Goal: Task Accomplishment & Management: Manage account settings

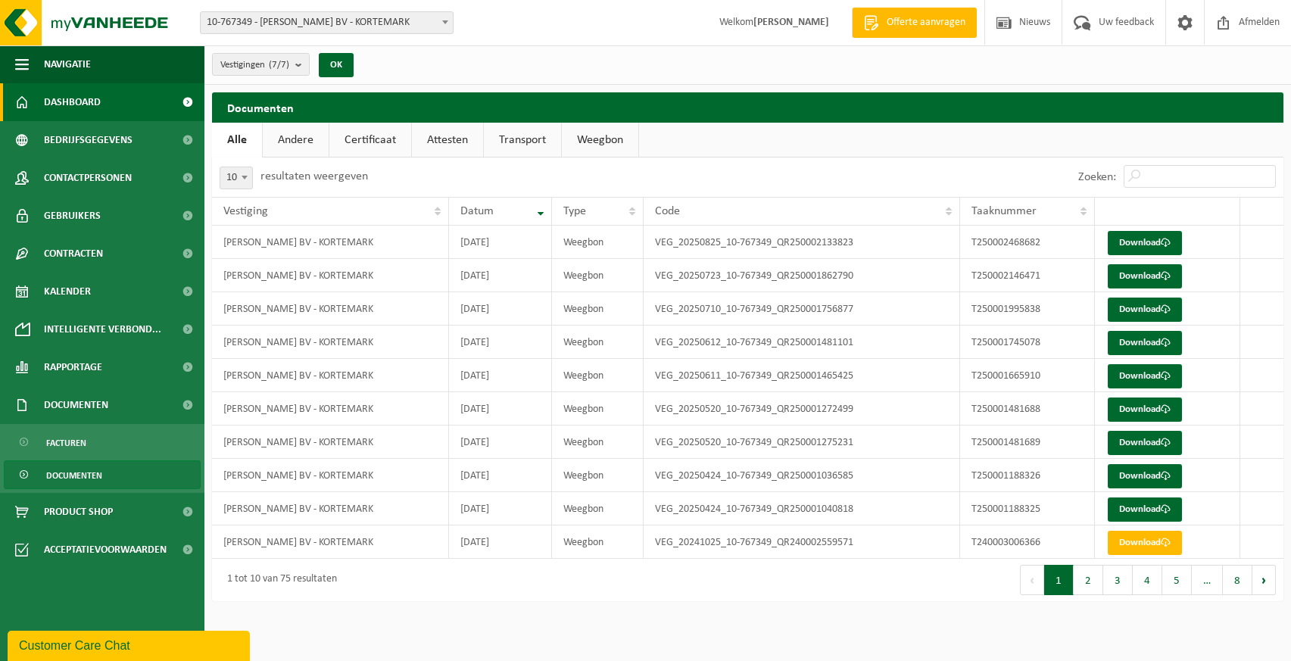
click at [64, 100] on span "Dashboard" at bounding box center [72, 102] width 57 height 38
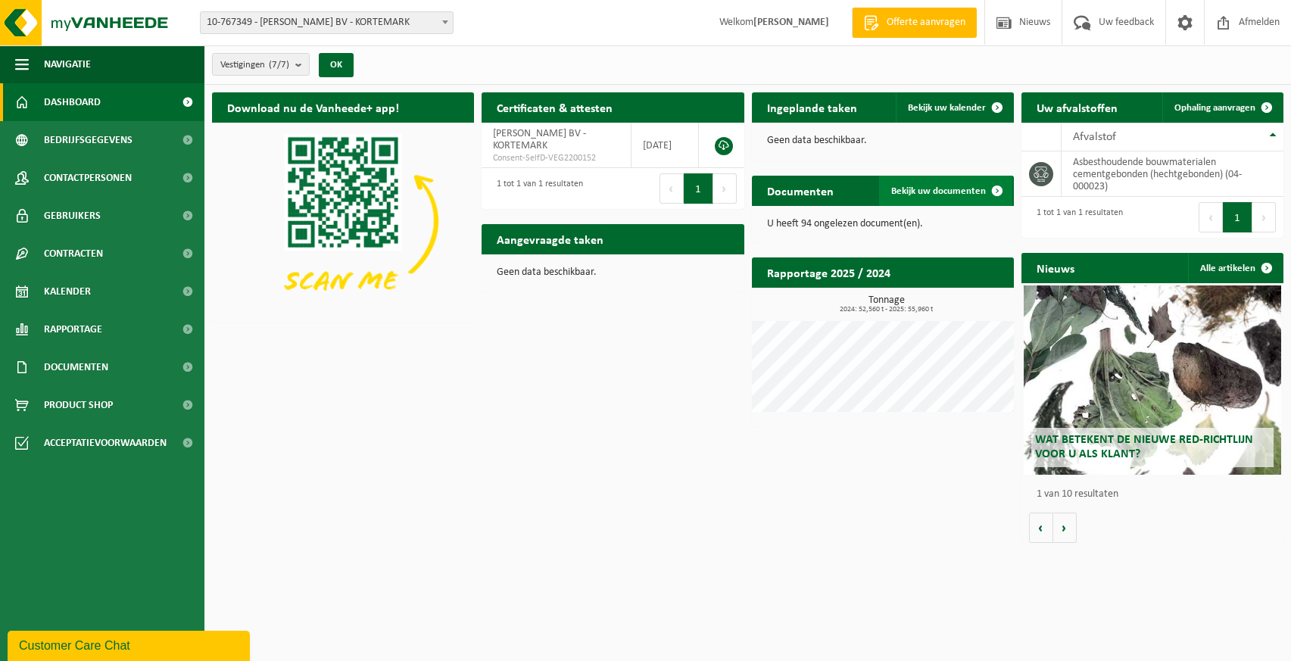
click at [942, 186] on span "Bekijk uw documenten" at bounding box center [938, 191] width 95 height 10
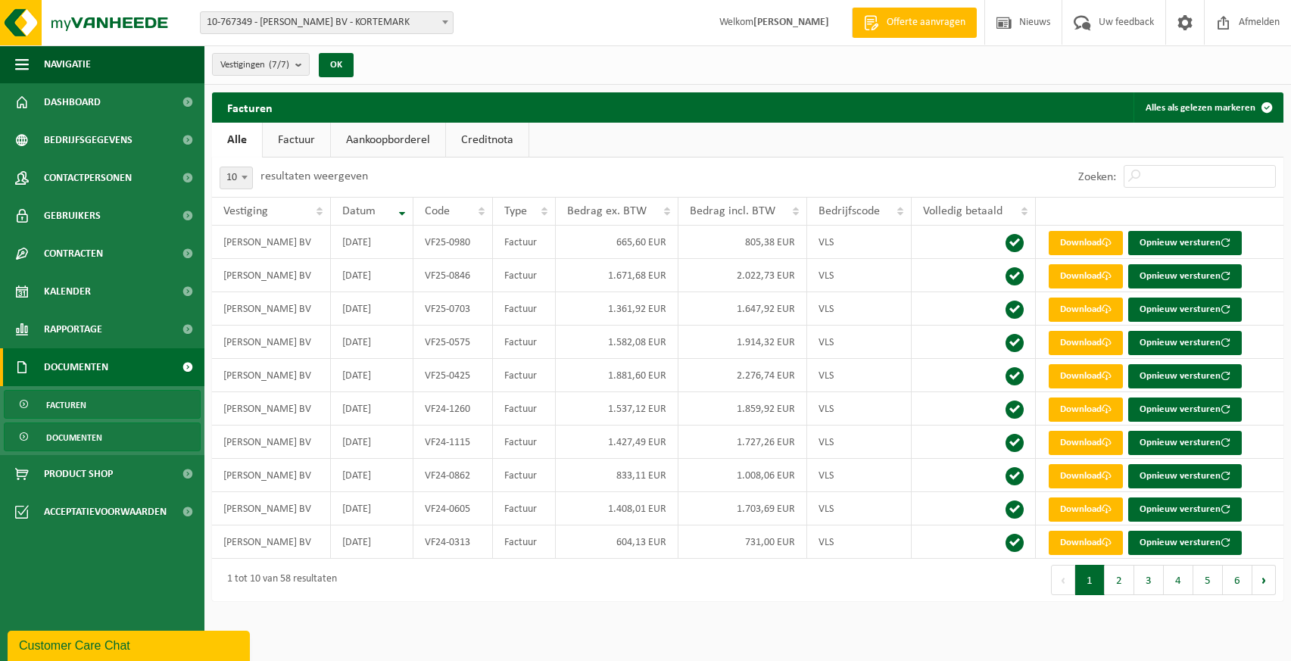
click at [70, 438] on span "Documenten" at bounding box center [74, 437] width 56 height 29
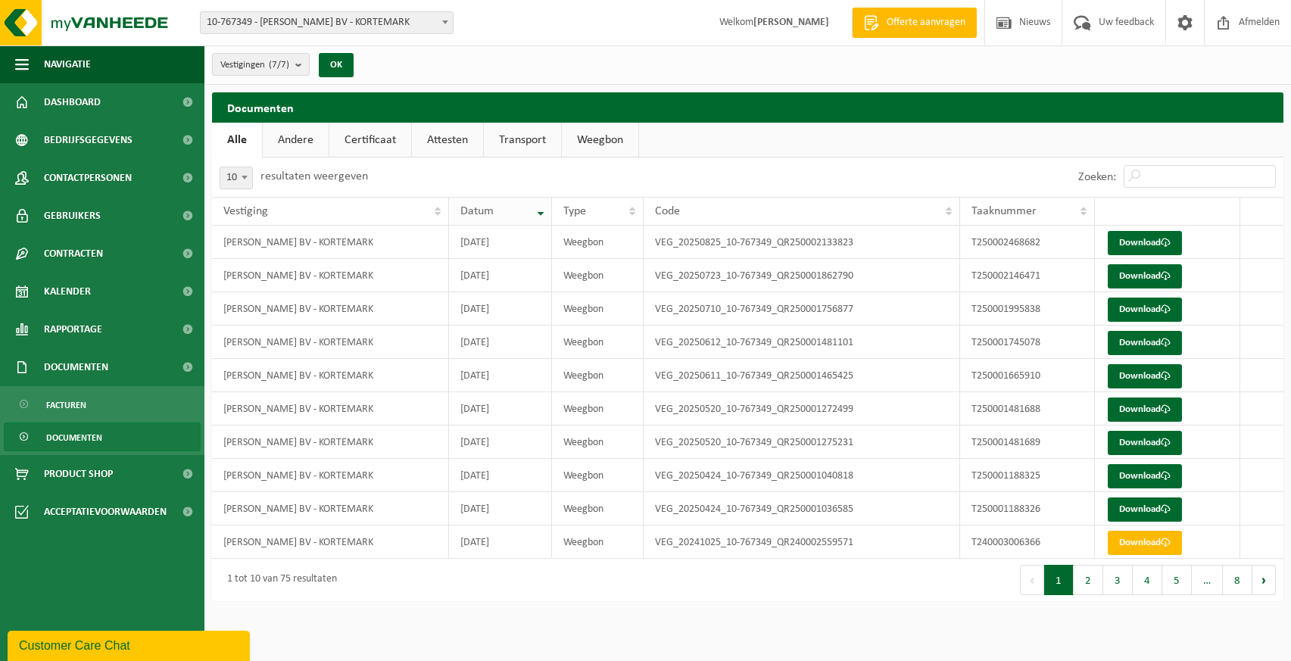
click at [538, 214] on th "Datum" at bounding box center [500, 211] width 103 height 29
click at [540, 207] on th "Datum" at bounding box center [500, 211] width 103 height 29
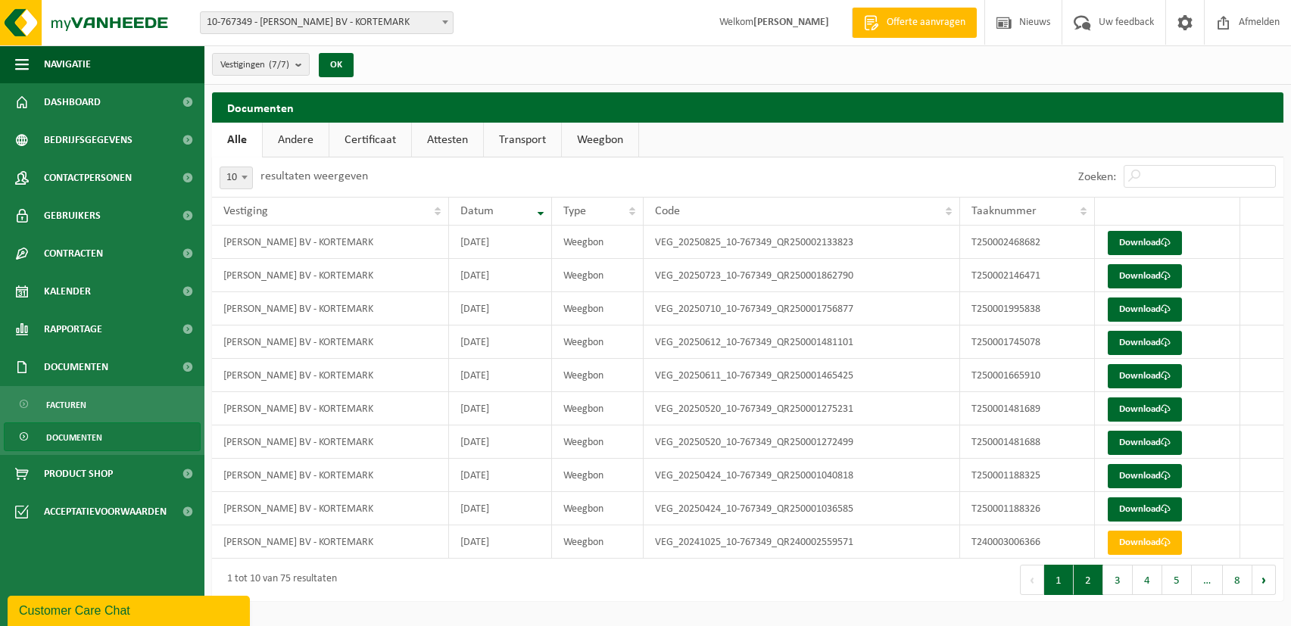
click at [1082, 576] on button "2" at bounding box center [1088, 580] width 30 height 30
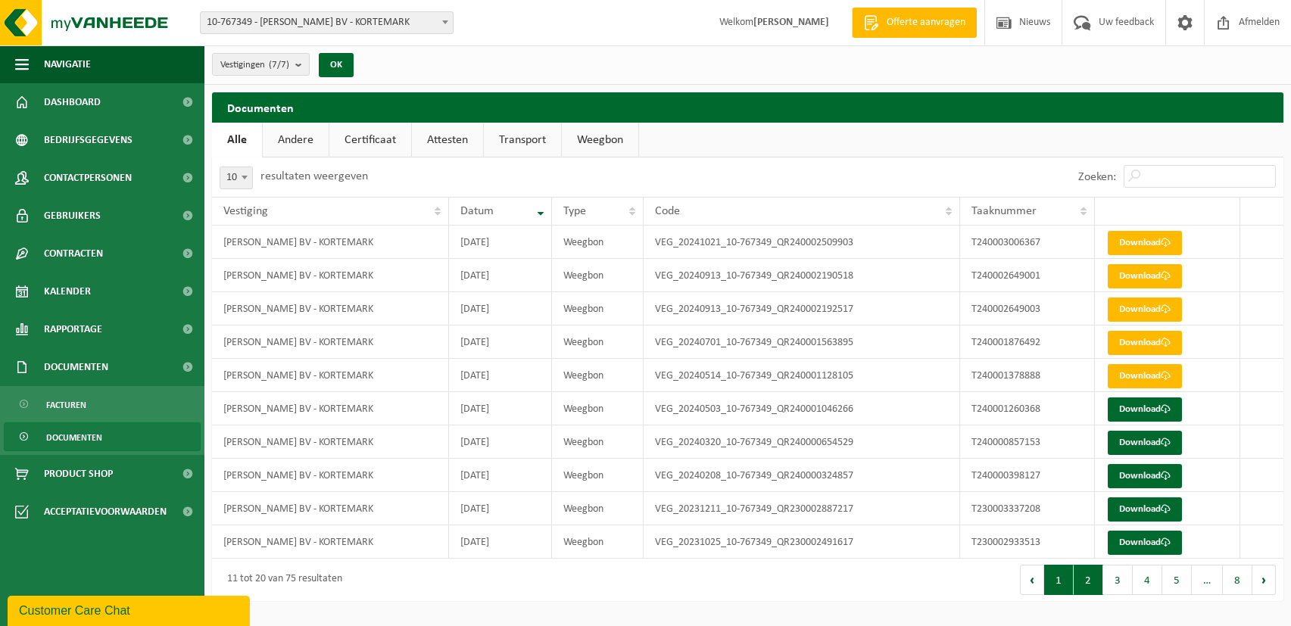
click at [1054, 584] on button "1" at bounding box center [1059, 580] width 30 height 30
